Goal: Information Seeking & Learning: Check status

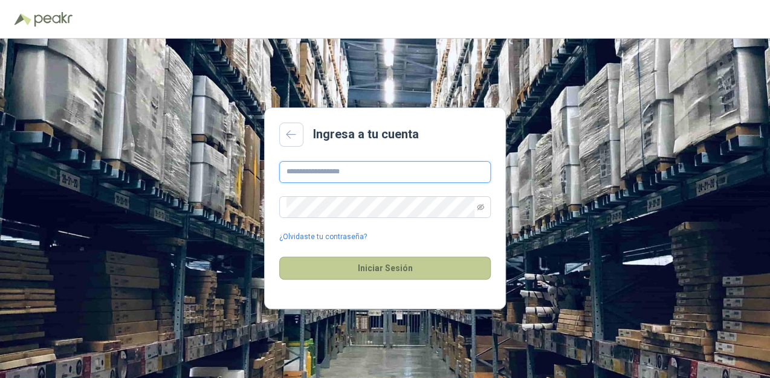
type input "**********"
click at [393, 270] on button "Iniciar Sesión" at bounding box center [384, 268] width 211 height 23
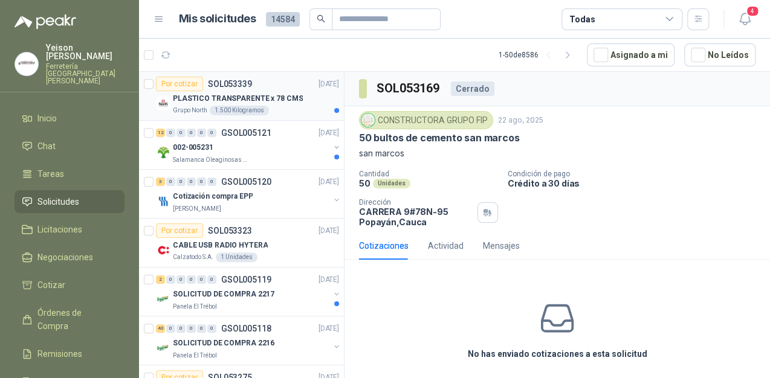
click at [225, 97] on p "PLASTICO TRANSPARENTE x 78 CMS" at bounding box center [238, 98] width 130 height 11
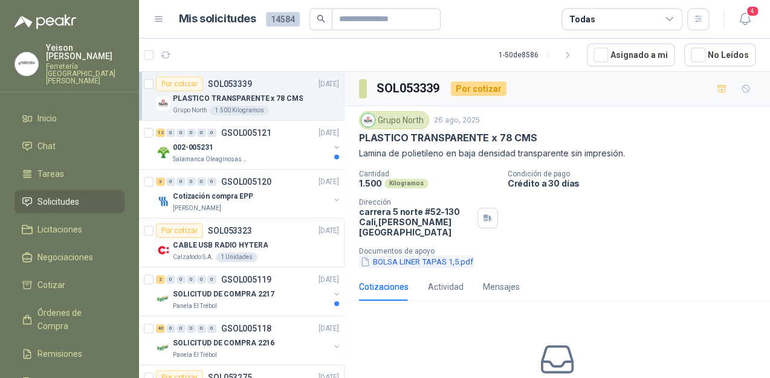
click at [396, 256] on button "BOLSA LINER TAPAS 1,5.pdf" at bounding box center [416, 262] width 115 height 13
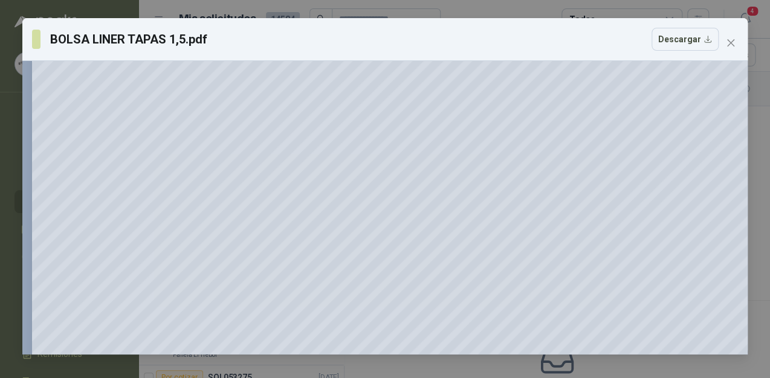
scroll to position [145, 0]
click at [727, 36] on button "Close" at bounding box center [730, 42] width 19 height 19
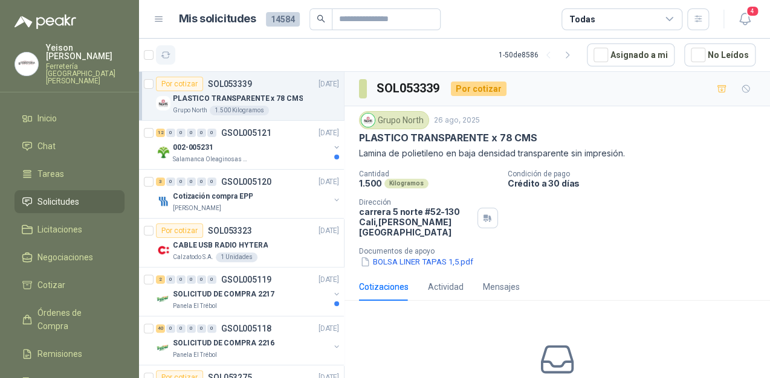
click at [166, 57] on icon "button" at bounding box center [166, 55] width 10 height 10
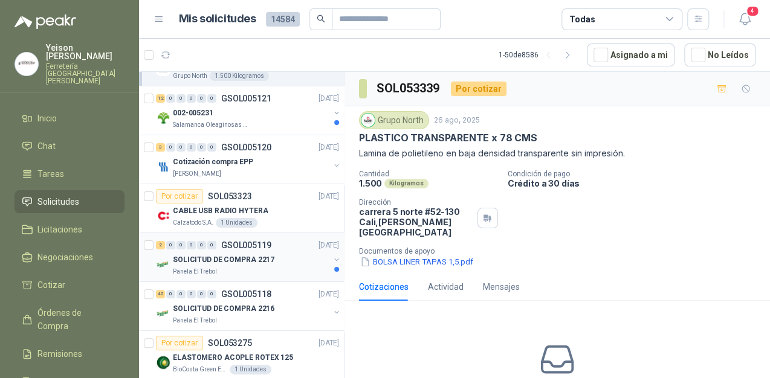
scroll to position [97, 0]
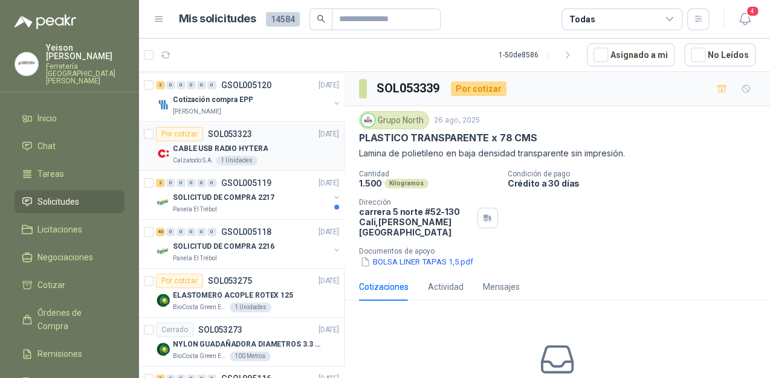
click at [244, 146] on p "CABLE USB RADIO HYTERA" at bounding box center [220, 148] width 95 height 11
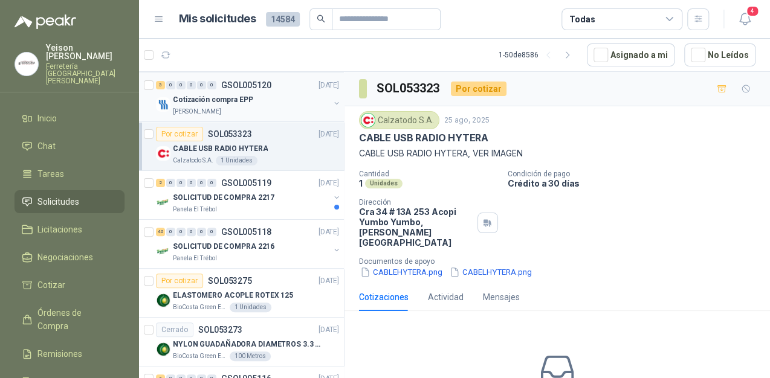
click at [256, 99] on div "Cotización compra EPP" at bounding box center [251, 99] width 156 height 14
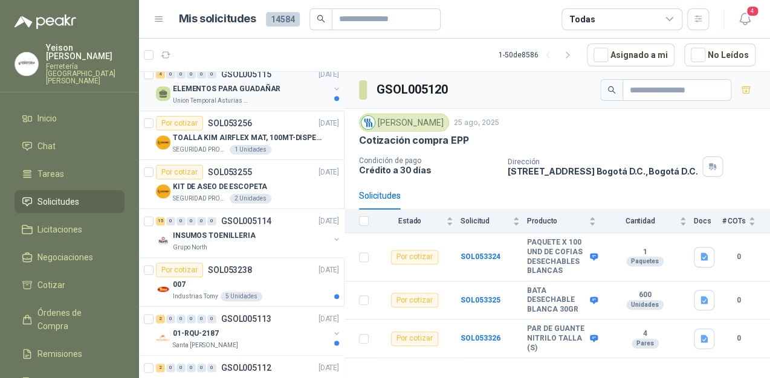
scroll to position [677, 0]
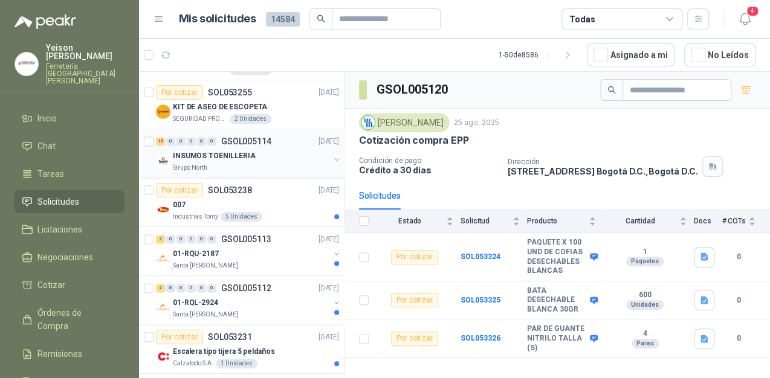
click at [275, 156] on div "INSUMOS TOENILLERIA" at bounding box center [251, 156] width 156 height 14
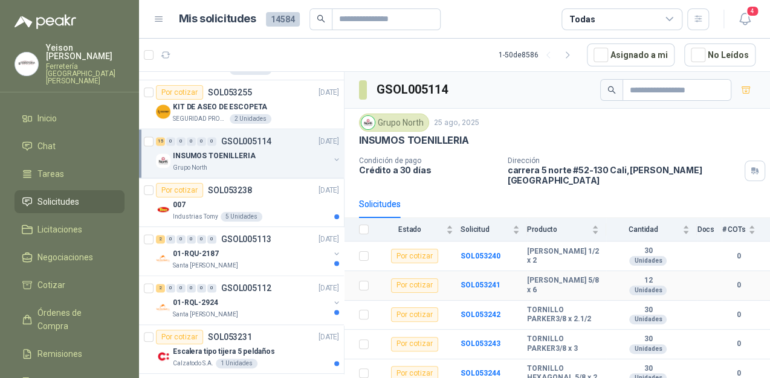
drag, startPoint x: 577, startPoint y: 278, endPoint x: 527, endPoint y: 268, distance: 51.7
click at [527, 276] on b "[PERSON_NAME] 5/8 x 6" at bounding box center [563, 285] width 72 height 19
copy b "[PERSON_NAME] 5/8 x 6"
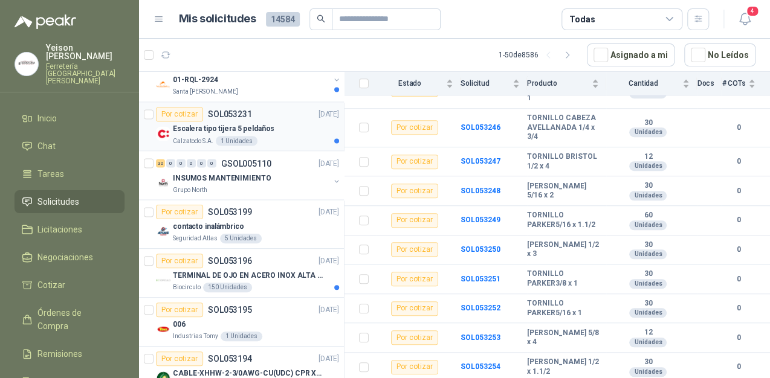
scroll to position [918, 0]
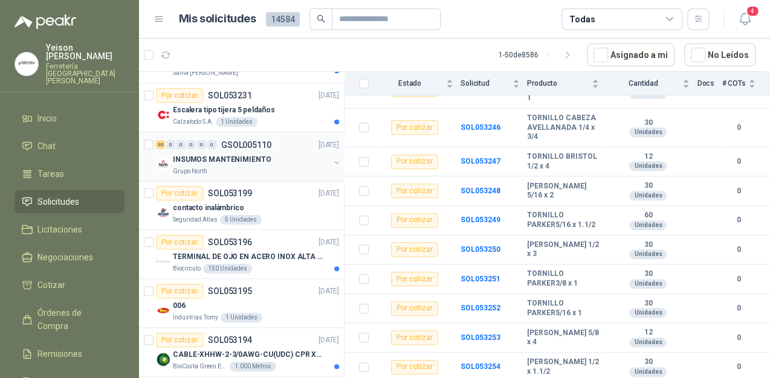
click at [253, 153] on p "INSUMOS MANTENIMIENTO" at bounding box center [222, 158] width 98 height 11
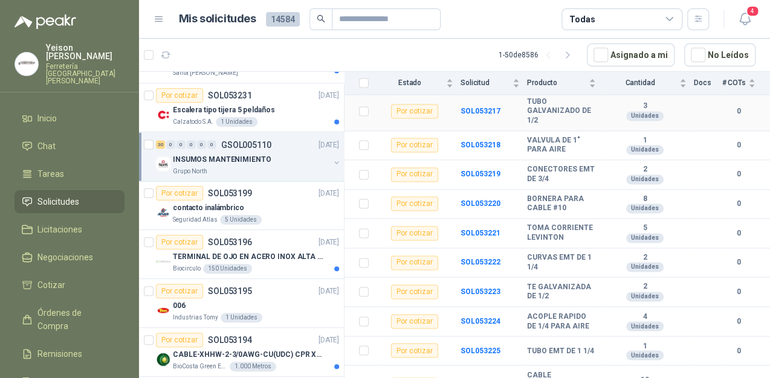
scroll to position [858, 0]
